Goal: Information Seeking & Learning: Compare options

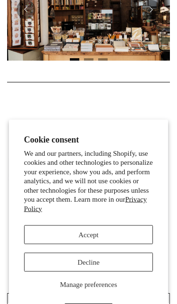
scroll to position [402, 0]
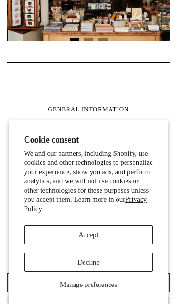
click at [66, 272] on button "Decline" at bounding box center [89, 262] width 130 height 19
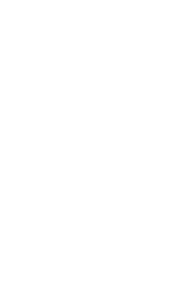
scroll to position [0, 0]
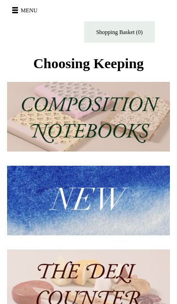
click at [23, 5] on button "Menu" at bounding box center [26, 9] width 34 height 15
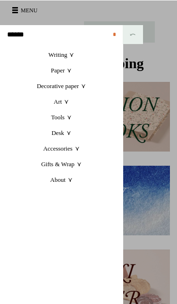
click at [67, 53] on link "Writing +" at bounding box center [61, 54] width 123 height 16
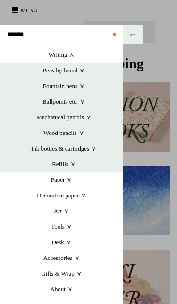
click at [70, 100] on link "Ballpoints etc. +" at bounding box center [64, 101] width 118 height 16
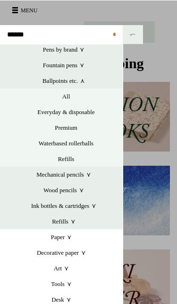
scroll to position [21, 0]
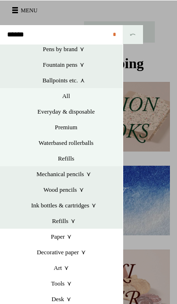
click at [77, 124] on link "Premium" at bounding box center [66, 127] width 114 height 16
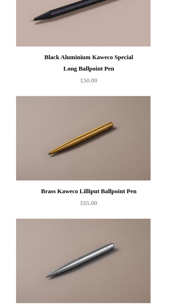
scroll to position [1438, 0]
click at [119, 151] on img at bounding box center [83, 138] width 134 height 85
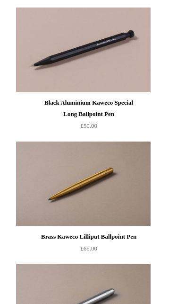
scroll to position [1393, 0]
click at [111, 91] on img at bounding box center [83, 49] width 134 height 85
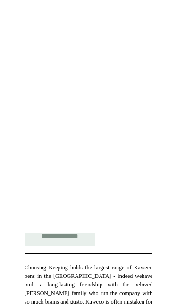
scroll to position [25, 0]
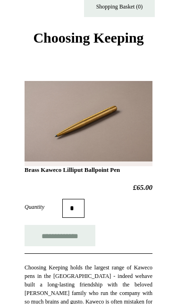
click at [126, 111] on h1 "Brass Kaweco Lilliput Ballpoint Pen" at bounding box center [89, 135] width 128 height 76
click at [127, 109] on h1 "Brass Kaweco Lilliput Ballpoint Pen" at bounding box center [89, 135] width 128 height 76
click at [128, 117] on h1 "Brass Kaweco Lilliput Ballpoint Pen" at bounding box center [89, 135] width 128 height 76
click at [115, 122] on h1 "Brass Kaweco Lilliput Ballpoint Pen" at bounding box center [89, 135] width 128 height 76
click at [108, 131] on h1 "Brass Kaweco Lilliput Ballpoint Pen" at bounding box center [89, 135] width 128 height 76
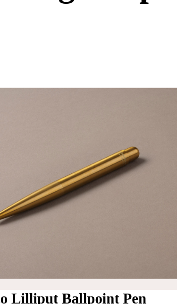
scroll to position [353, 0]
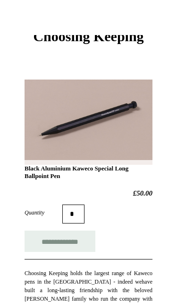
scroll to position [27, 0]
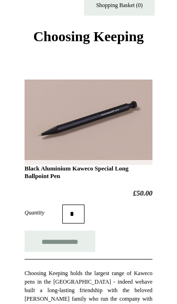
click at [125, 119] on h1 "Black Aluminium Kaweco Special Long Ballpoint Pen" at bounding box center [89, 137] width 128 height 83
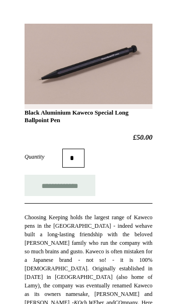
scroll to position [75, 0]
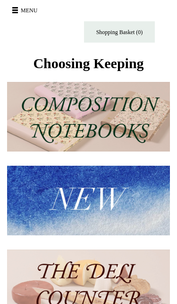
click at [21, 9] on button "Menu" at bounding box center [26, 9] width 34 height 15
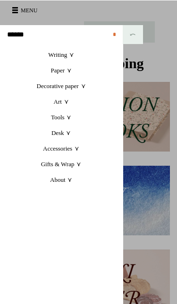
click at [65, 56] on link "Writing +" at bounding box center [61, 54] width 123 height 16
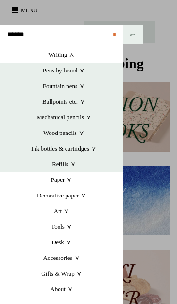
click at [77, 121] on link "Mechanical pencils +" at bounding box center [64, 117] width 118 height 16
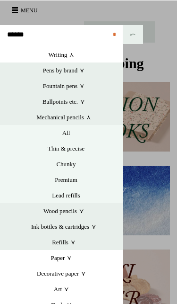
click at [76, 175] on link "Premium" at bounding box center [66, 179] width 114 height 16
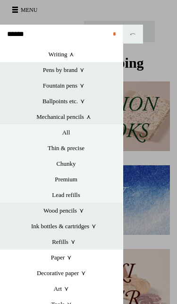
click at [70, 52] on link "Writing +" at bounding box center [61, 54] width 123 height 16
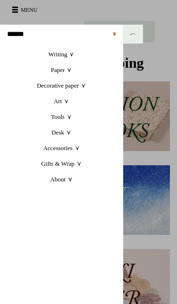
click at [71, 52] on link "Writing +" at bounding box center [61, 54] width 123 height 16
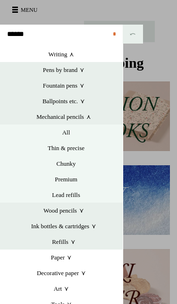
click at [82, 101] on link "Ballpoints etc. +" at bounding box center [64, 101] width 118 height 16
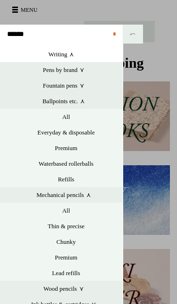
click at [73, 142] on link "Premium" at bounding box center [66, 148] width 114 height 16
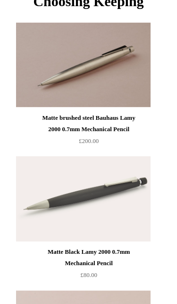
scroll to position [49, 0]
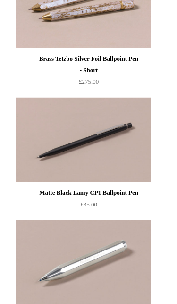
scroll to position [656, 0]
click at [120, 157] on img at bounding box center [83, 139] width 134 height 85
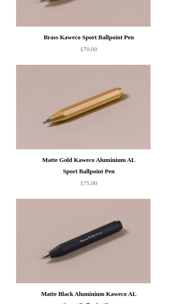
scroll to position [1069, 0]
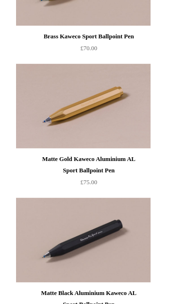
click at [127, 137] on img at bounding box center [83, 105] width 134 height 85
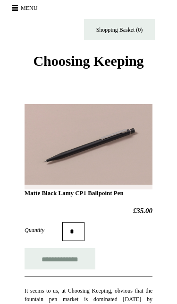
scroll to position [2, 0]
click at [117, 133] on h1 "Matte Black Lamy CP1 Ballpoint Pen" at bounding box center [89, 159] width 128 height 76
click at [113, 137] on h1 "Matte Black Lamy CP1 Ballpoint Pen" at bounding box center [89, 159] width 128 height 76
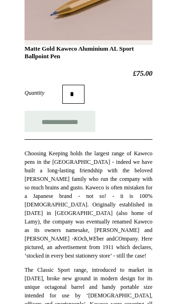
scroll to position [123, 0]
